Goal: Task Accomplishment & Management: Complete application form

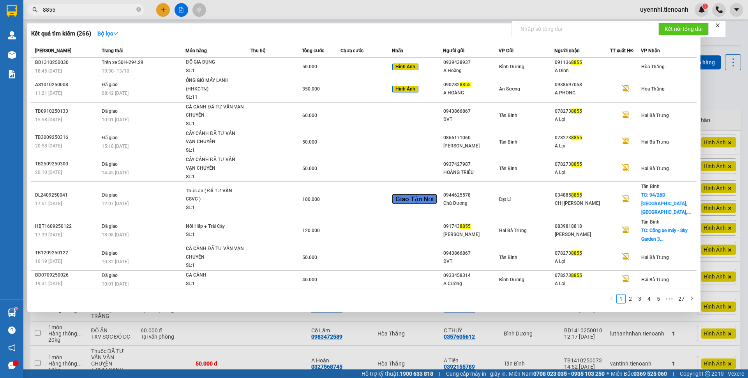
type input "8855"
click at [204, 54] on span "Món hàng" at bounding box center [195, 50] width 21 height 9
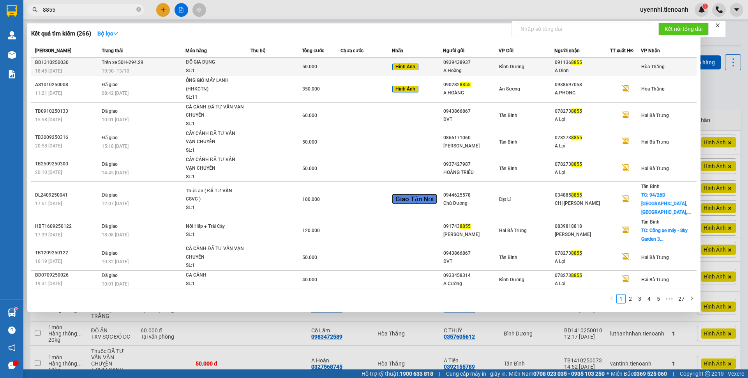
click at [194, 62] on div "ĐỒ GIA DỤNG" at bounding box center [215, 62] width 58 height 9
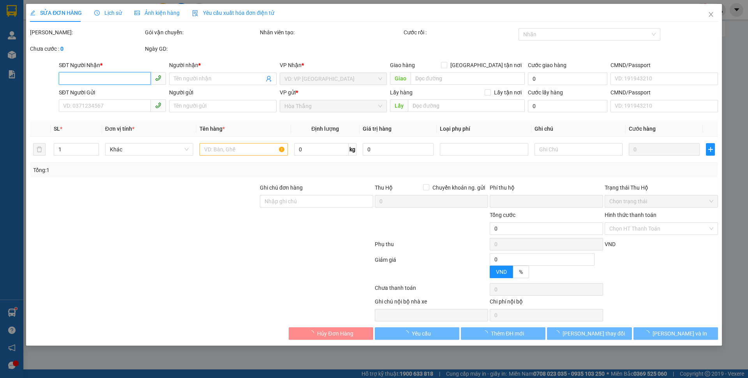
type input "0911368855"
type input "A Dinh"
type input "0939438937"
type input "A Hoàng"
type input "0"
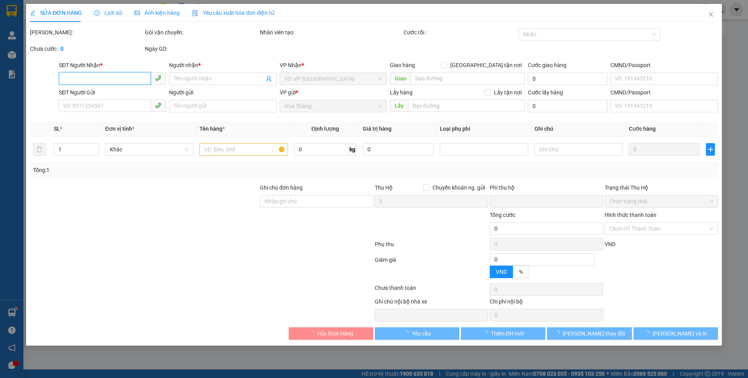
type input "50.000"
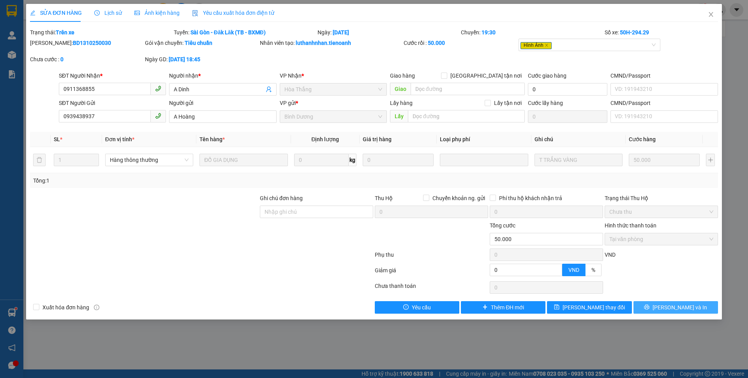
click at [679, 304] on span "[PERSON_NAME] và In" at bounding box center [680, 307] width 55 height 9
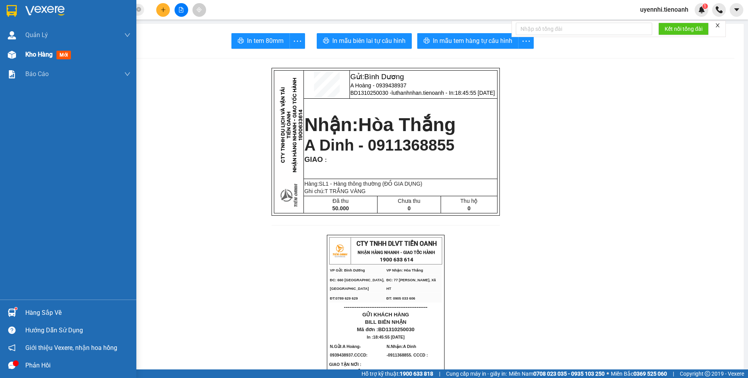
click at [36, 55] on span "Kho hàng" at bounding box center [38, 54] width 27 height 7
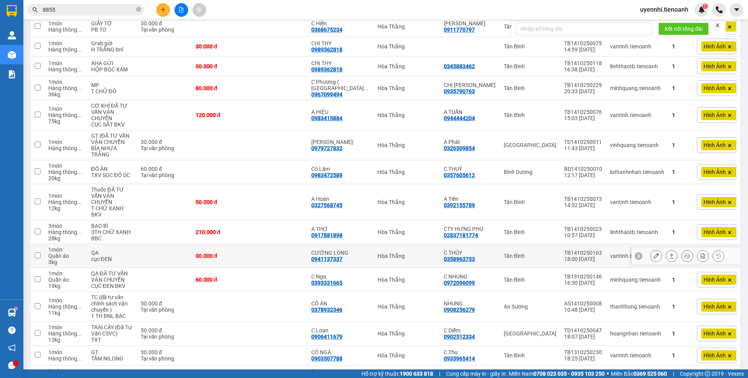
scroll to position [195, 0]
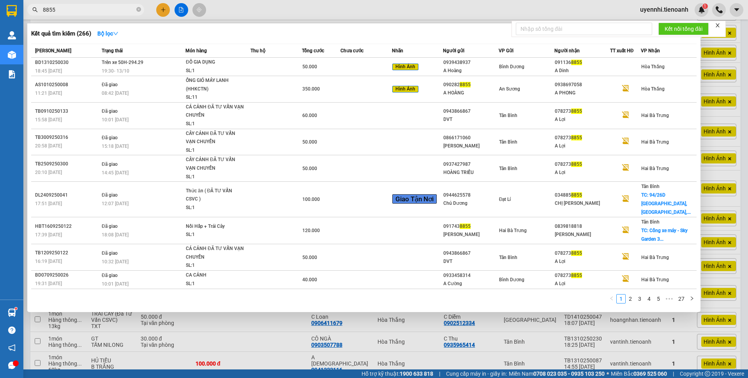
click at [67, 9] on input "8855" at bounding box center [89, 9] width 92 height 9
click at [280, 353] on div at bounding box center [374, 189] width 748 height 378
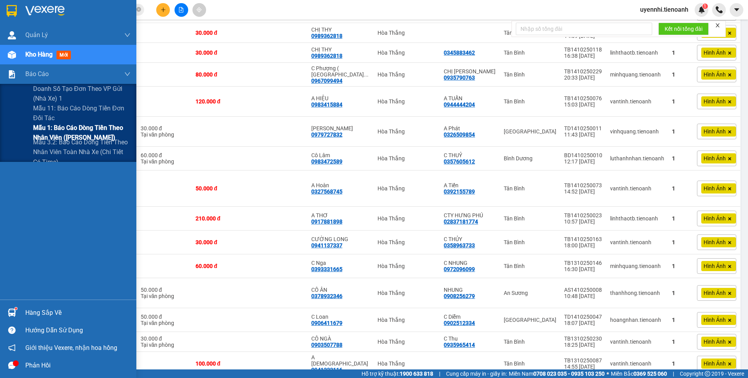
click at [63, 129] on span "Mẫu 1: Báo cáo dòng tiền theo nhân viên ([PERSON_NAME])" at bounding box center [81, 132] width 97 height 19
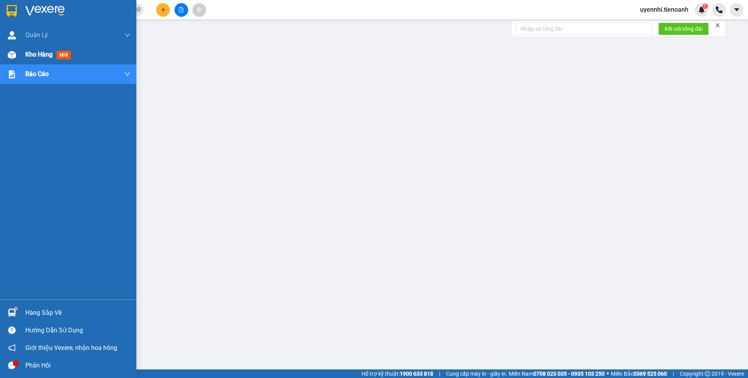
click at [32, 56] on span "Kho hàng" at bounding box center [38, 54] width 27 height 7
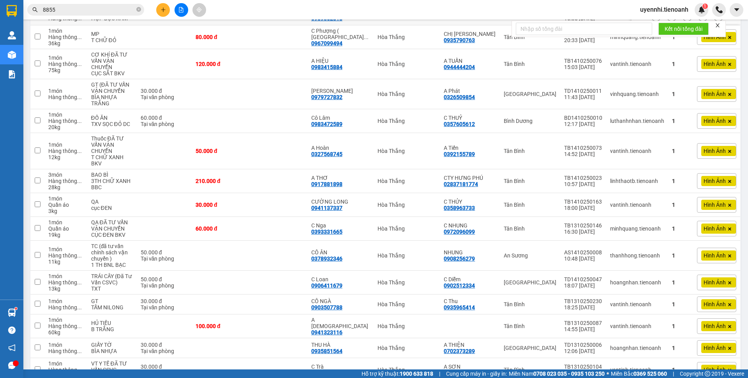
scroll to position [234, 0]
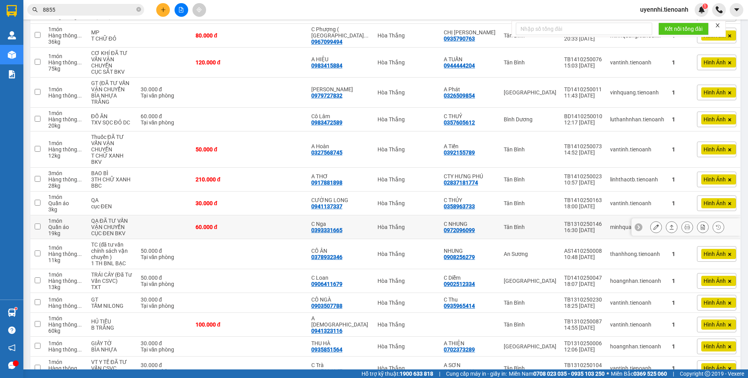
click at [666, 220] on button at bounding box center [671, 227] width 11 height 14
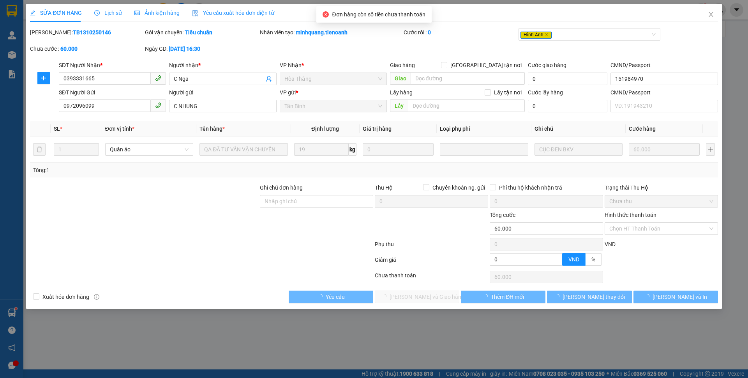
type input "0393331665"
type input "C Nga"
type input "151984970"
type input "0972096099"
type input "C NHUNG"
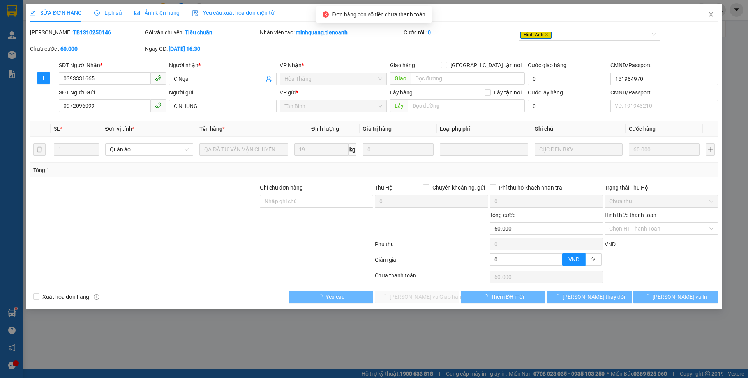
type input "0"
type input "60.000"
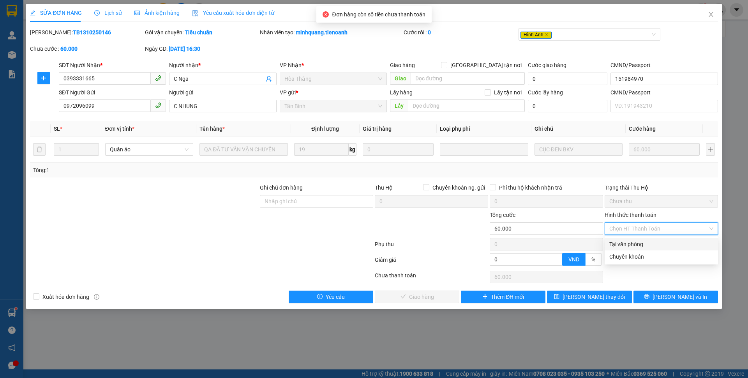
click at [629, 244] on div "Tại văn phòng" at bounding box center [661, 244] width 104 height 9
type input "0"
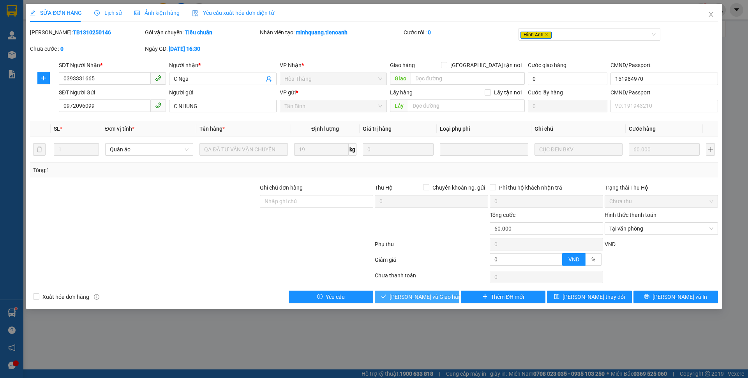
click at [418, 297] on span "[PERSON_NAME] và Giao hàng" at bounding box center [427, 296] width 75 height 9
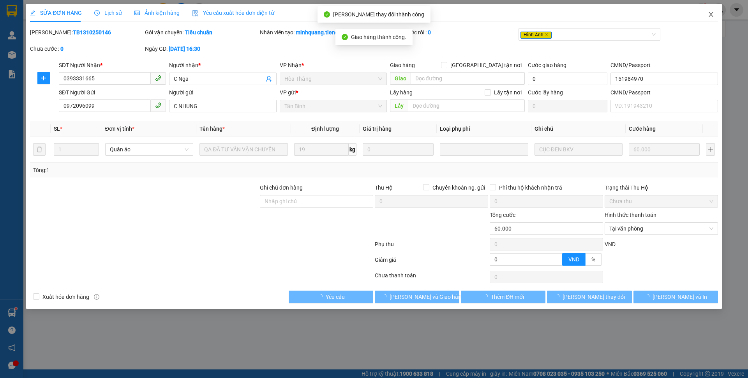
click at [709, 18] on span "Close" at bounding box center [711, 15] width 22 height 22
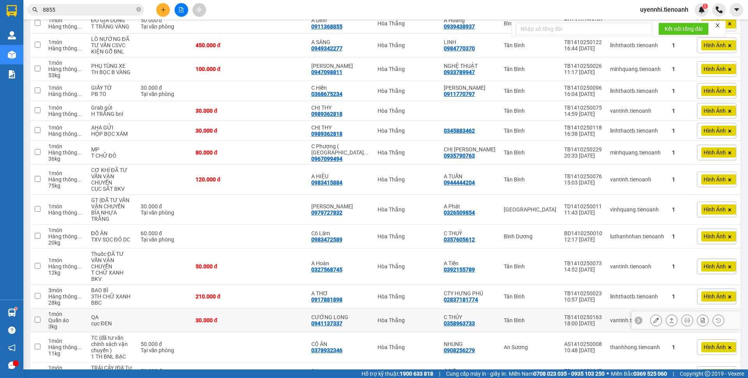
scroll to position [156, 0]
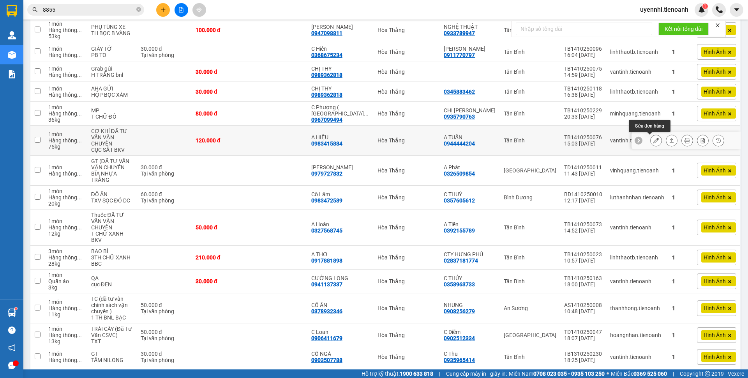
click at [653, 141] on icon at bounding box center [655, 140] width 5 height 5
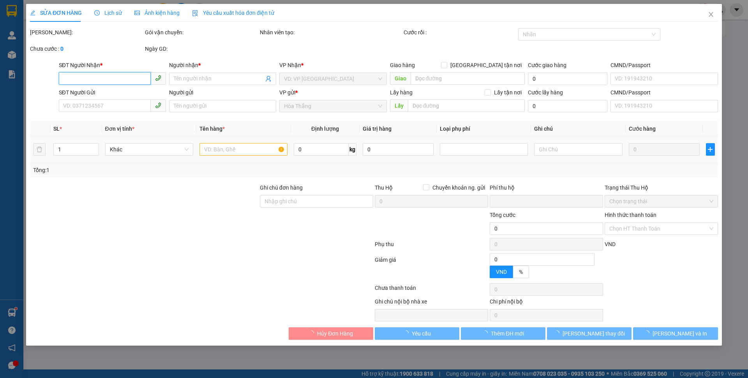
type input "0983415884"
type input "A HIỆU"
type input "162883164"
type input "0944444204"
type input "A TUẤN"
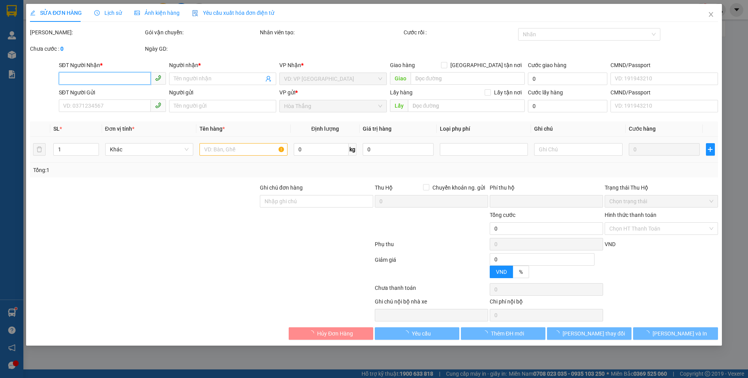
type input "0"
type input "120.000"
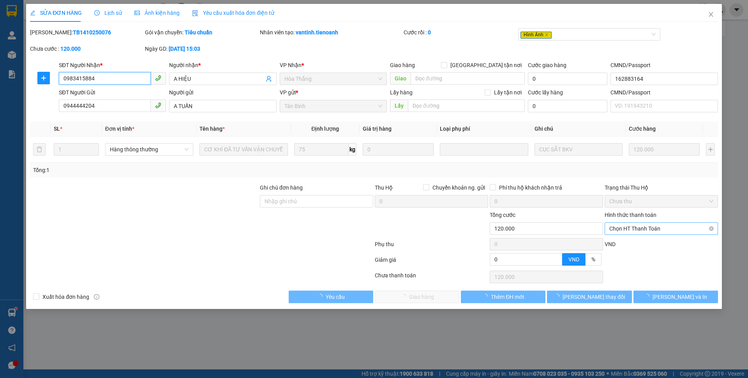
click at [637, 230] on span "Chọn HT Thanh Toán" at bounding box center [661, 228] width 104 height 12
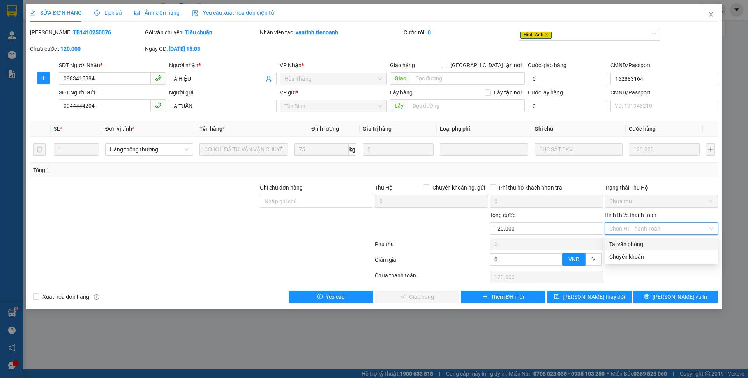
click at [633, 244] on div "Tại văn phòng" at bounding box center [661, 244] width 104 height 9
type input "0"
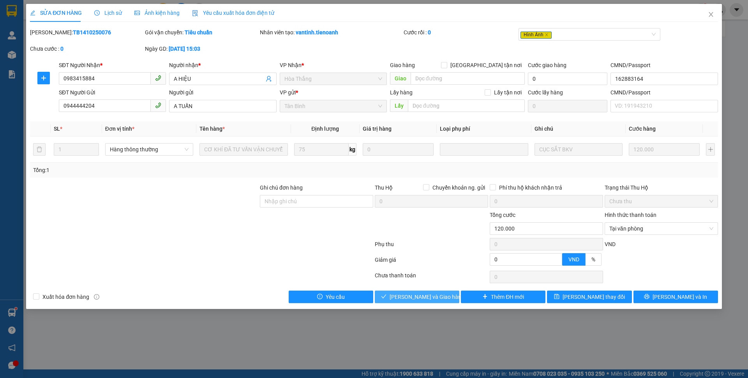
click at [429, 296] on span "[PERSON_NAME] và Giao hàng" at bounding box center [427, 296] width 75 height 9
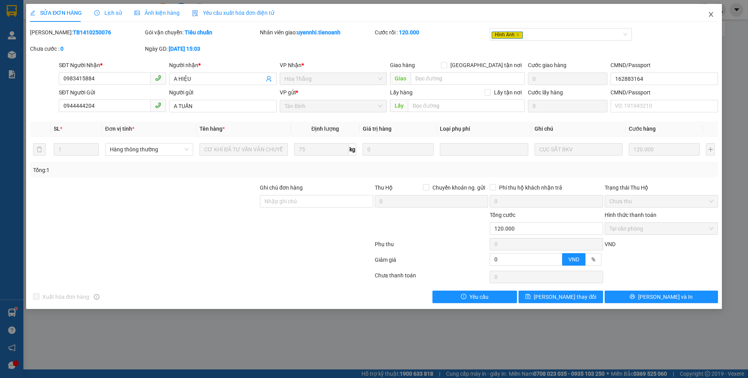
click at [710, 18] on span "Close" at bounding box center [711, 15] width 22 height 22
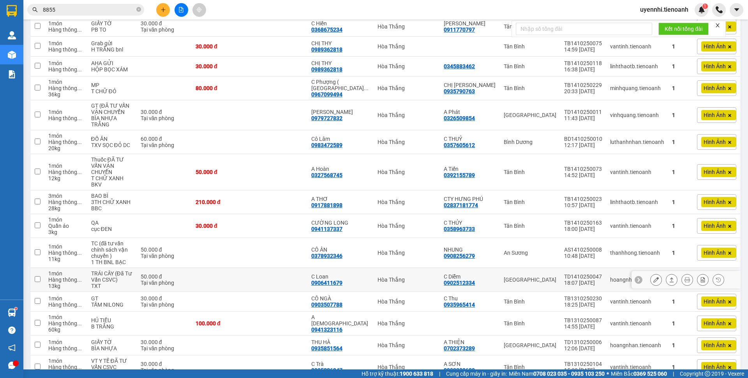
scroll to position [195, 0]
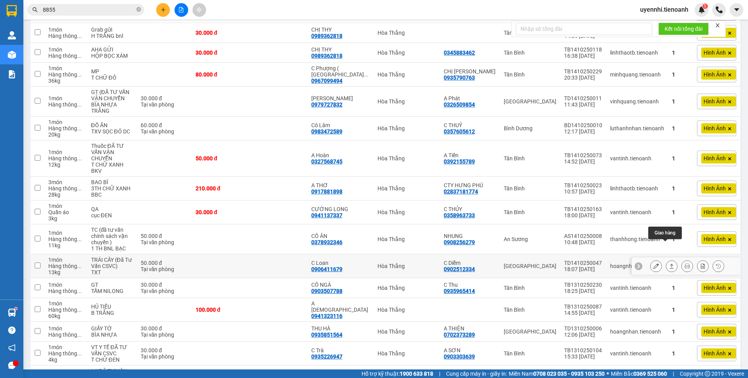
click at [669, 263] on icon at bounding box center [671, 265] width 5 height 5
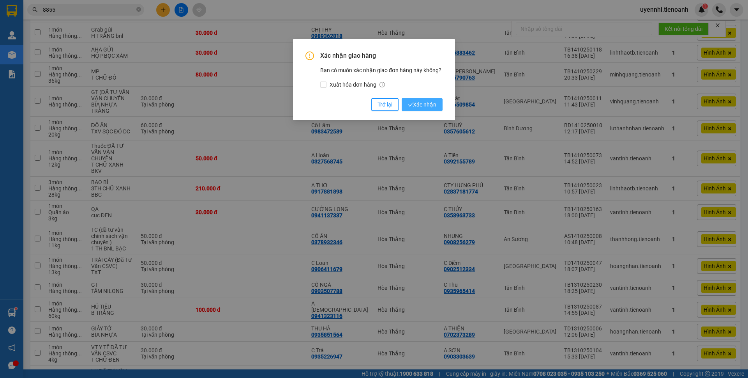
click at [430, 108] on span "Xác nhận" at bounding box center [422, 104] width 28 height 9
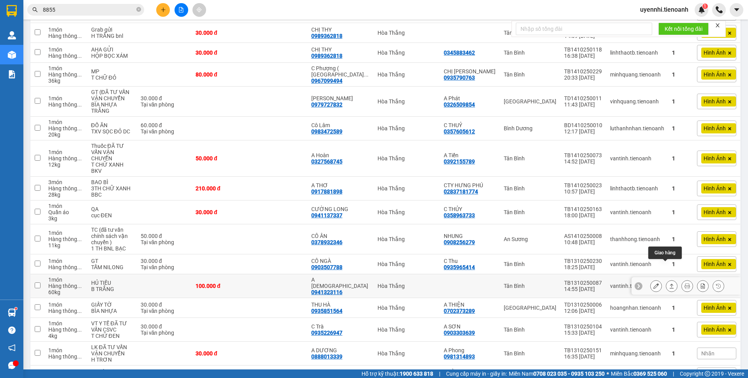
click at [666, 279] on button at bounding box center [671, 286] width 11 height 14
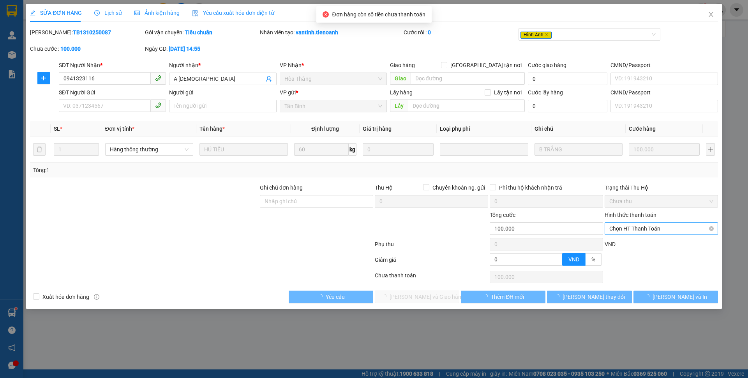
type input "0941323116"
type input "A [DEMOGRAPHIC_DATA]"
type input "0"
type input "100.000"
click at [628, 228] on span "Chọn HT Thanh Toán" at bounding box center [661, 228] width 104 height 12
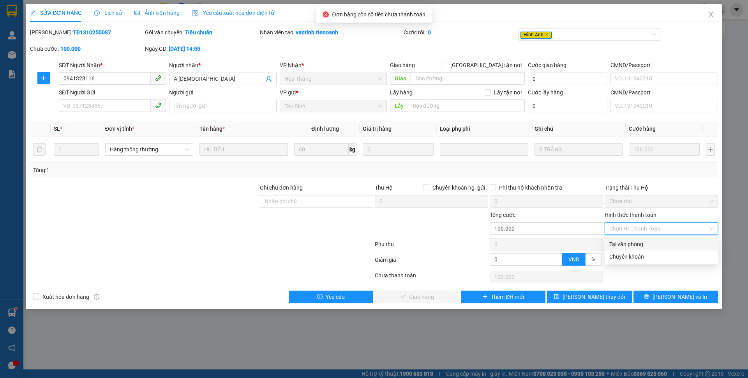
click at [623, 243] on div "Tại văn phòng" at bounding box center [661, 244] width 104 height 9
type input "0"
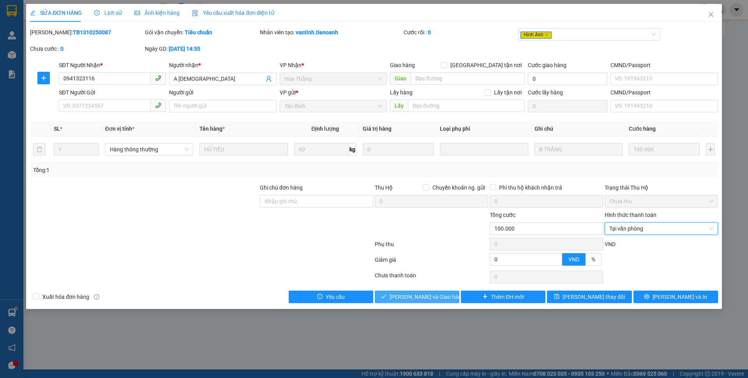
click at [432, 297] on span "[PERSON_NAME] và Giao hàng" at bounding box center [427, 296] width 75 height 9
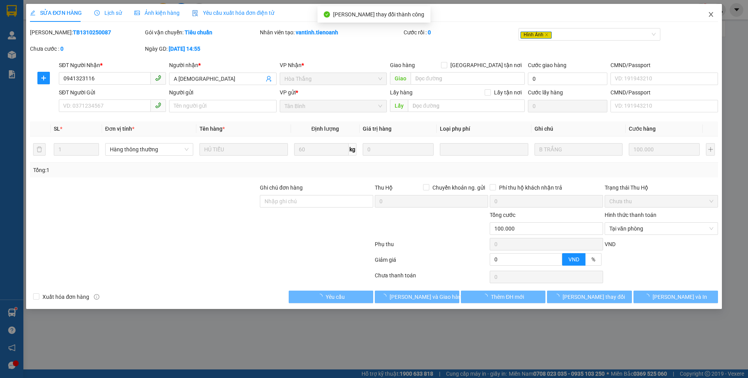
click at [714, 18] on span "Close" at bounding box center [711, 15] width 22 height 22
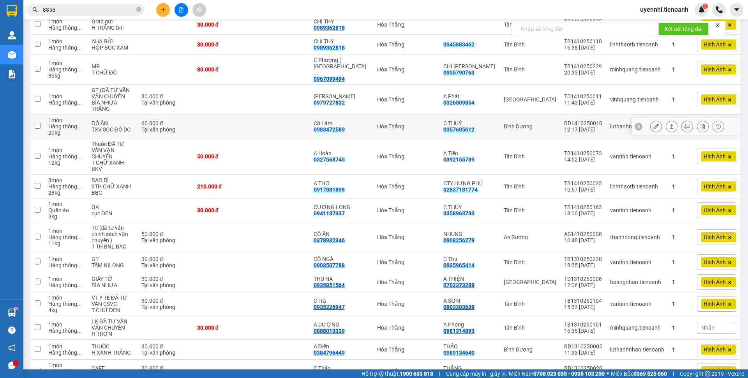
scroll to position [215, 0]
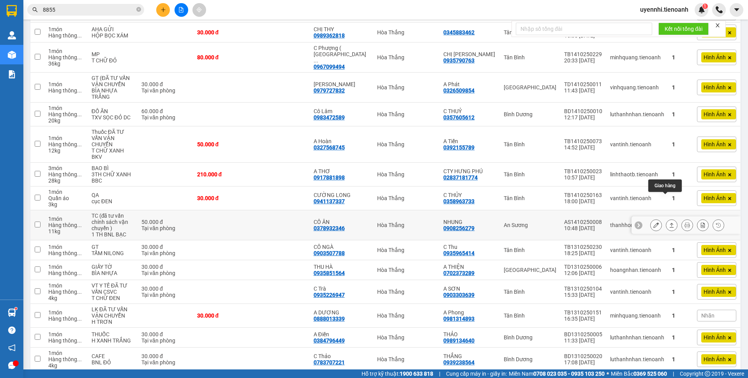
click at [666, 219] on div at bounding box center [672, 225] width 12 height 12
click at [669, 222] on icon at bounding box center [671, 224] width 5 height 5
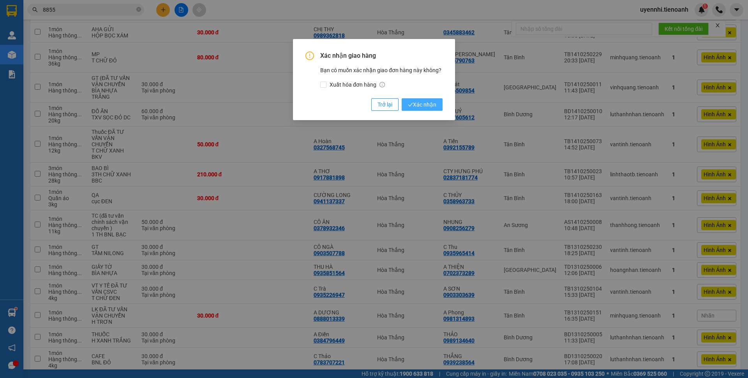
click at [438, 105] on button "Xác nhận" at bounding box center [422, 104] width 41 height 12
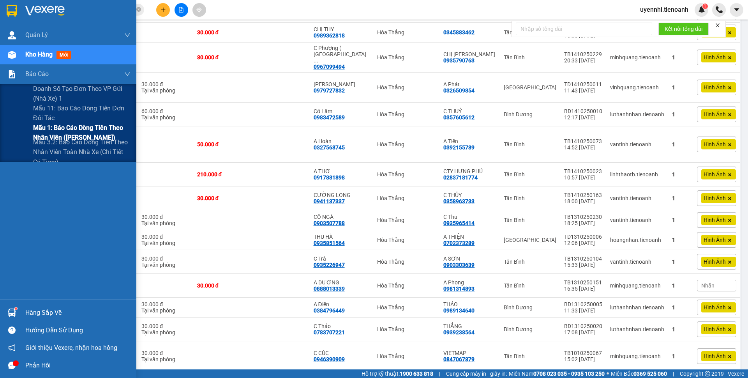
click at [55, 132] on span "Mẫu 1: Báo cáo dòng tiền theo nhân viên ([PERSON_NAME])" at bounding box center [81, 132] width 97 height 19
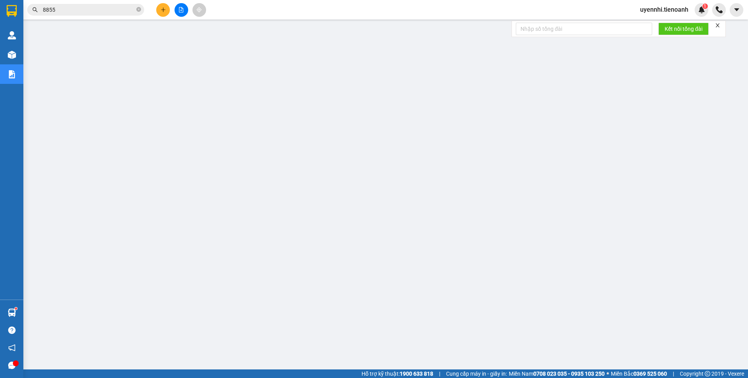
scroll to position [9, 0]
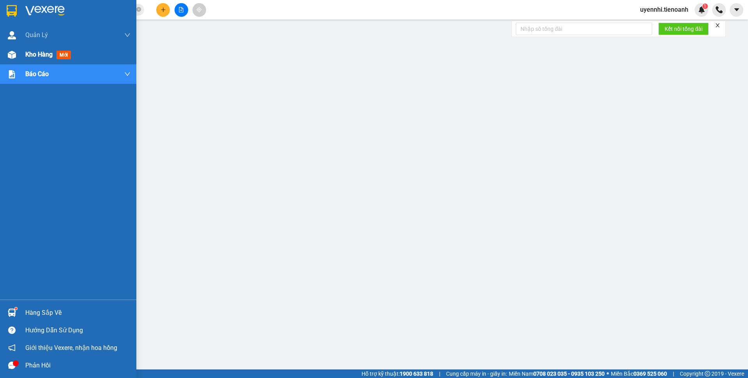
click at [11, 54] on img at bounding box center [12, 55] width 8 height 8
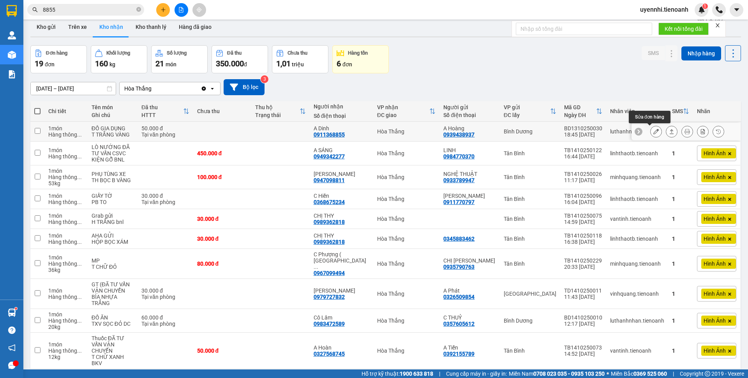
click at [653, 130] on icon at bounding box center [655, 131] width 5 height 5
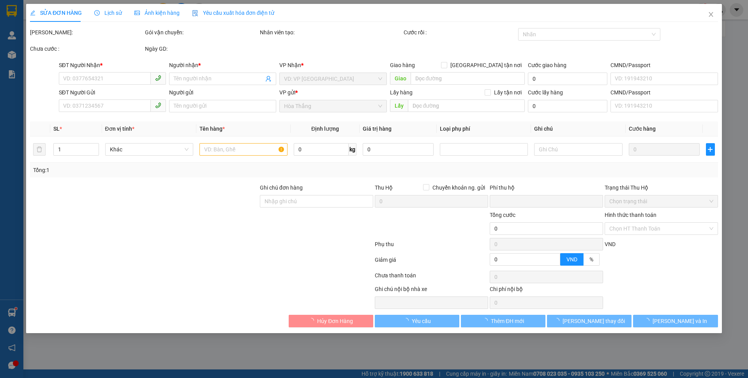
type input "0911368855"
type input "A Dinh"
type input "0939438937"
type input "A Hoàng"
type input "0"
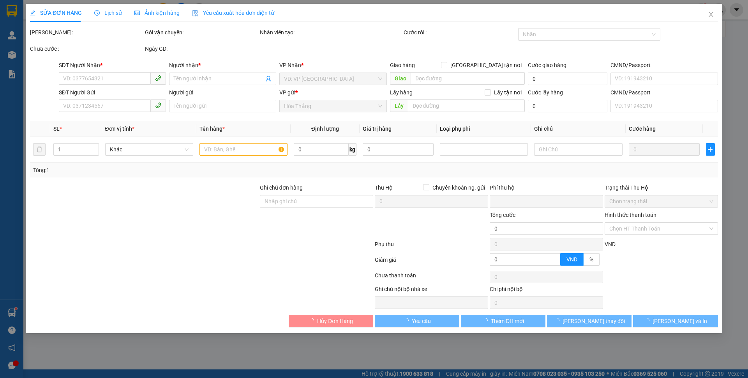
type input "50.000"
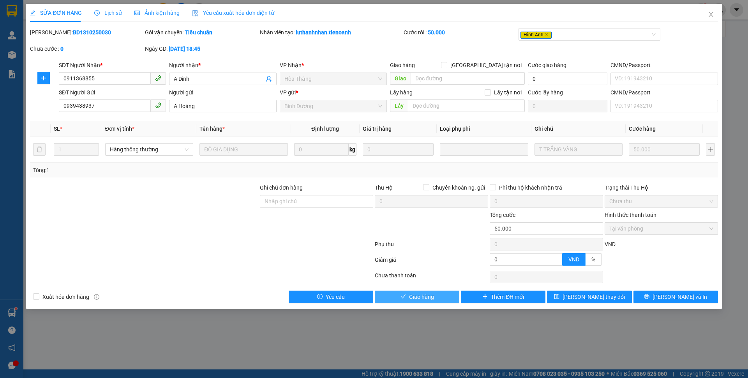
click at [419, 298] on span "Giao hàng" at bounding box center [421, 296] width 25 height 9
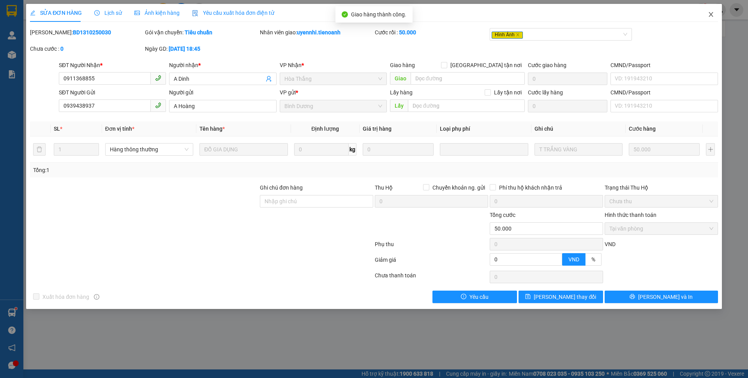
click at [710, 16] on icon "close" at bounding box center [711, 14] width 6 height 6
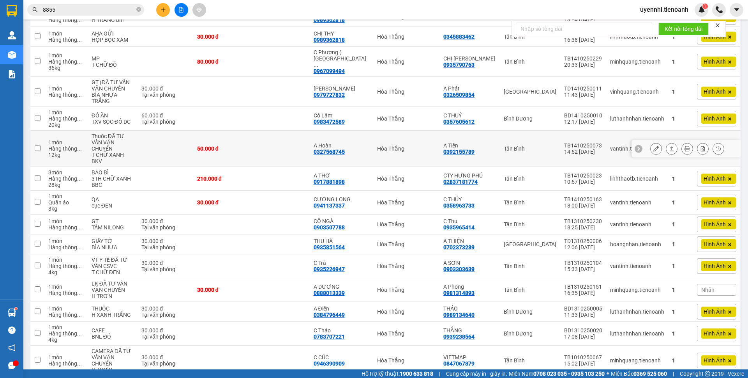
scroll to position [195, 0]
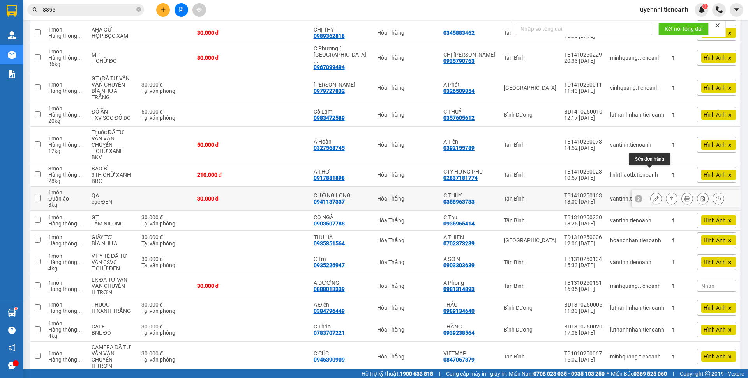
click at [653, 196] on icon at bounding box center [655, 198] width 5 height 5
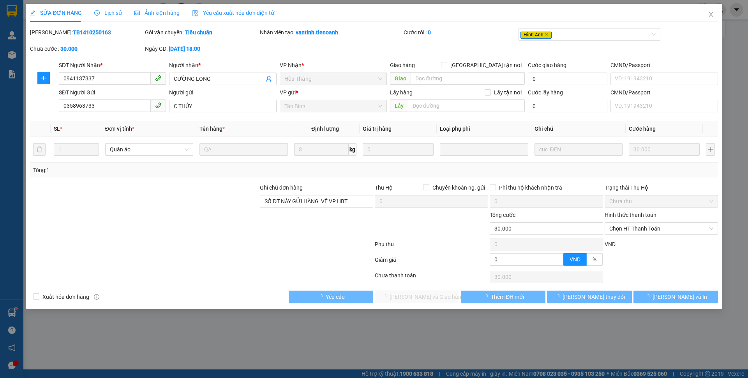
type input "0941137337"
type input "CƯỜNG LONG"
type input "0358963733"
type input "C THỦY"
type input "SỐ ĐT NÀY GỬI HÀNG VỀ VP HBT"
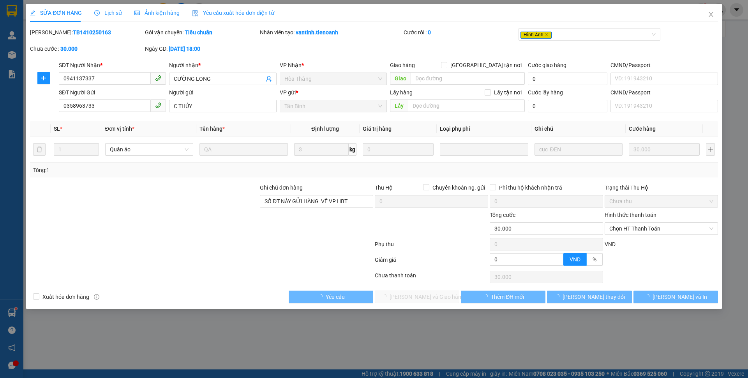
type input "0"
type input "30.000"
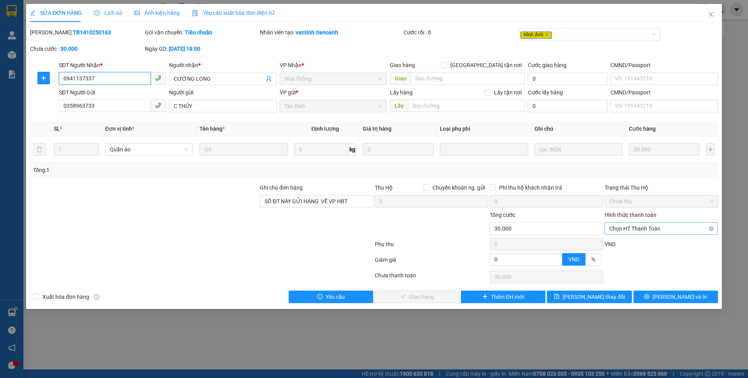
click at [648, 229] on span "Chọn HT Thanh Toán" at bounding box center [661, 228] width 104 height 12
click at [616, 244] on div "Tại văn phòng" at bounding box center [661, 244] width 104 height 9
type input "0"
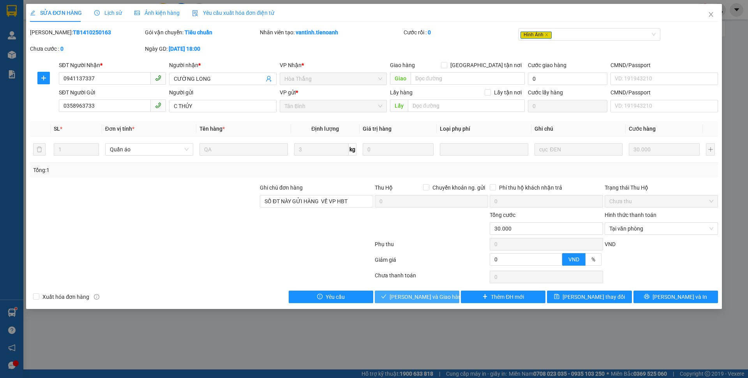
click at [413, 298] on span "[PERSON_NAME] và Giao hàng" at bounding box center [427, 296] width 75 height 9
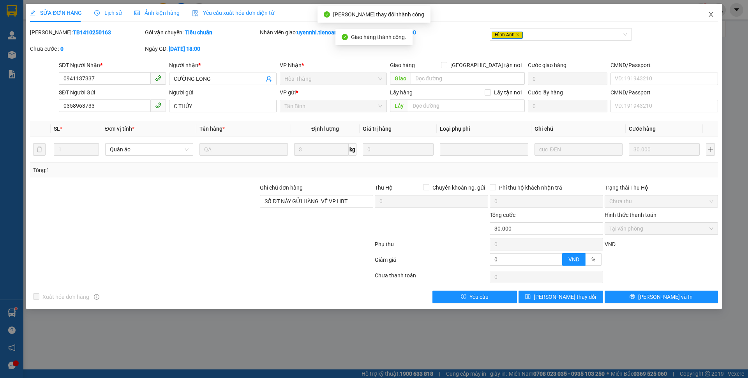
click at [711, 15] on icon "close" at bounding box center [711, 14] width 6 height 6
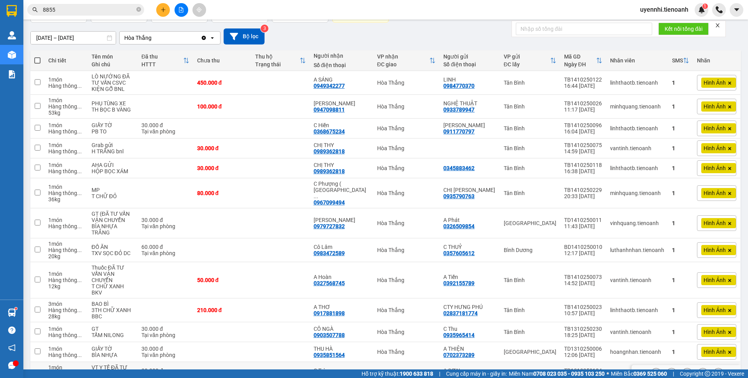
scroll to position [180, 0]
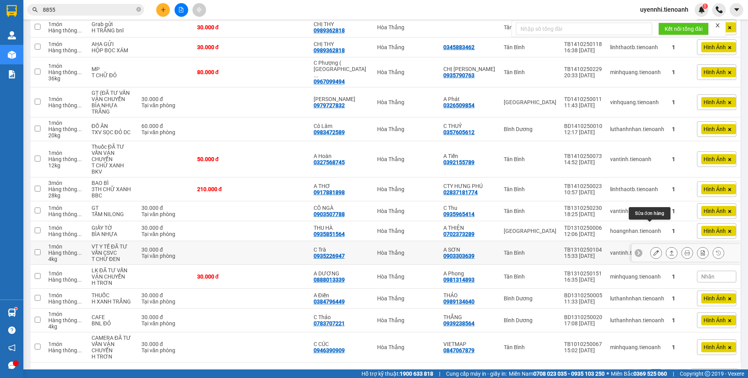
click at [653, 250] on icon at bounding box center [655, 252] width 5 height 5
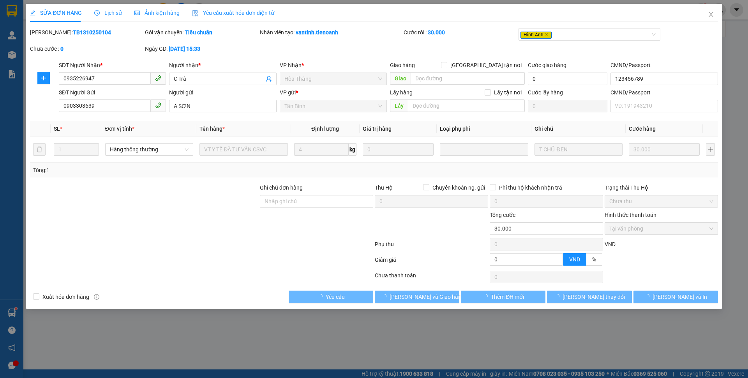
type input "0935226947"
type input "C Trà"
type input "123456789"
type input "0903303639"
type input "A SƠN"
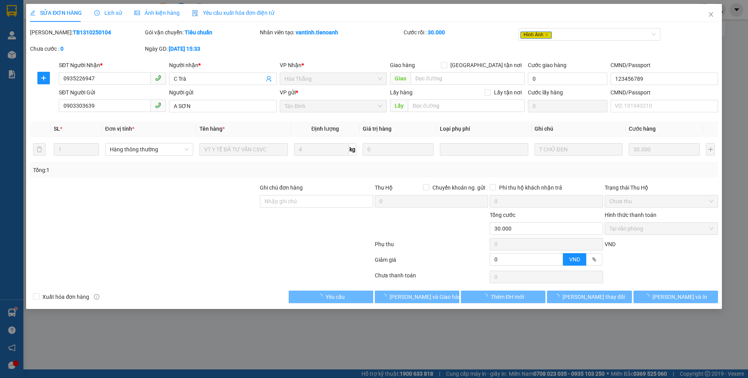
type input "0"
type input "30.000"
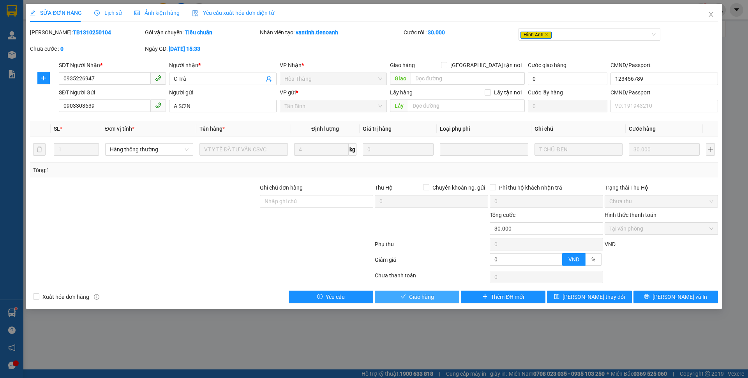
click at [434, 300] on button "Giao hàng" at bounding box center [417, 296] width 85 height 12
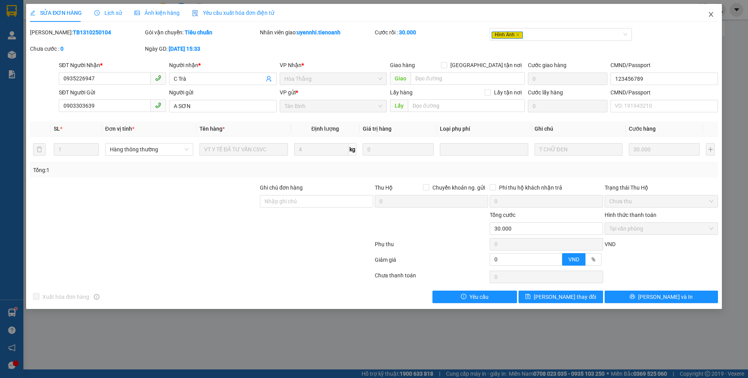
click at [711, 14] on icon "close" at bounding box center [711, 14] width 6 height 6
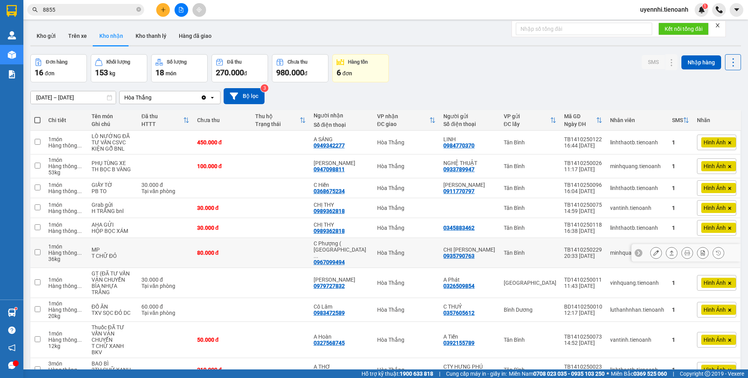
scroll to position [117, 0]
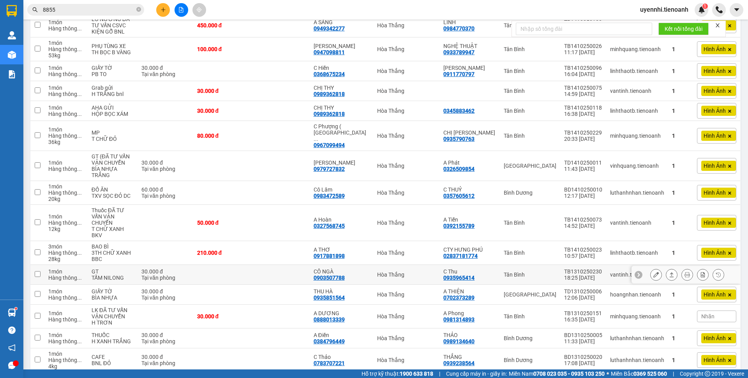
click at [250, 261] on tbody "1 món Hàng thông ... LÒ NƯỚNG ĐÃ TƯ VẤN CSVC KIỆN GỖ BNL 450.000 đ A SÁNG 09493…" at bounding box center [385, 208] width 711 height 388
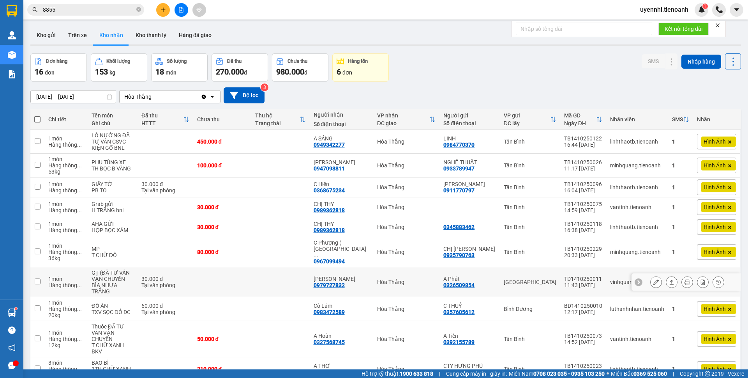
scroll to position [0, 0]
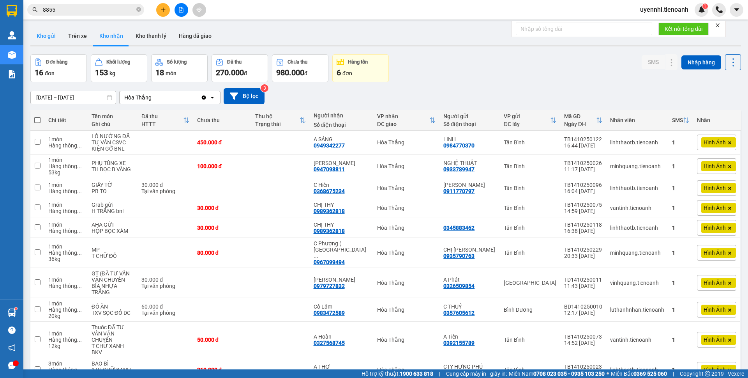
click at [46, 37] on button "Kho gửi" at bounding box center [46, 35] width 32 height 19
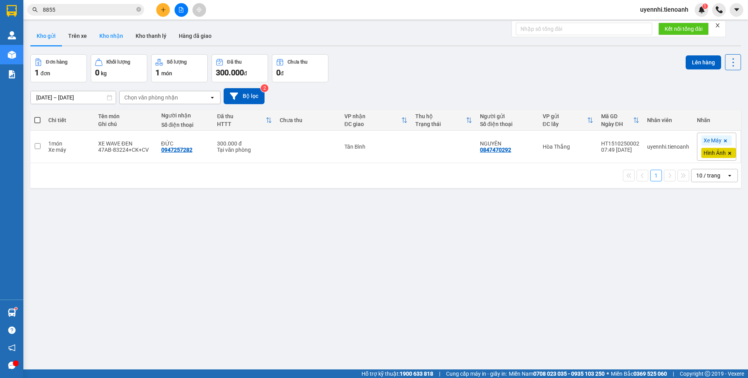
click at [109, 38] on button "Kho nhận" at bounding box center [111, 35] width 36 height 19
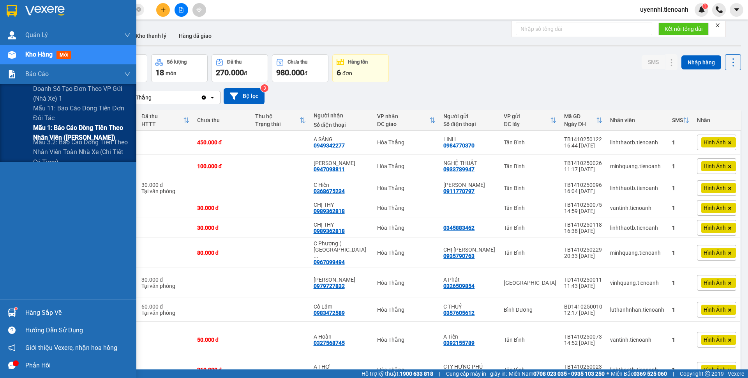
click at [65, 130] on span "Mẫu 1: Báo cáo dòng tiền theo nhân viên ([PERSON_NAME])" at bounding box center [81, 132] width 97 height 19
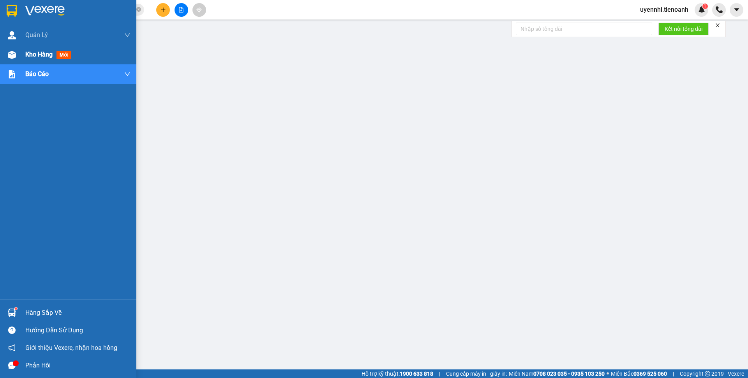
click at [43, 50] on div "Kho hàng mới" at bounding box center [49, 54] width 49 height 10
